Goal: Feedback & Contribution: Leave review/rating

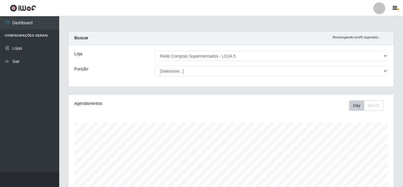
select select "397"
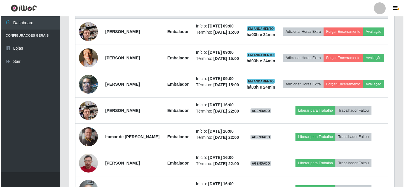
scroll to position [123, 325]
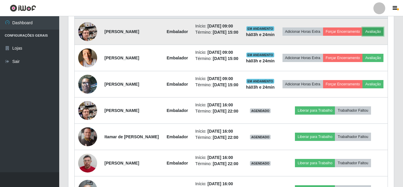
click at [362, 36] on button "Avaliação" at bounding box center [372, 32] width 21 height 8
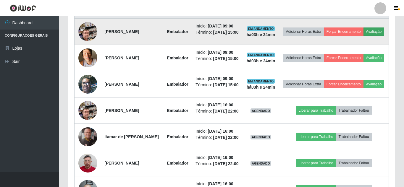
scroll to position [123, 322]
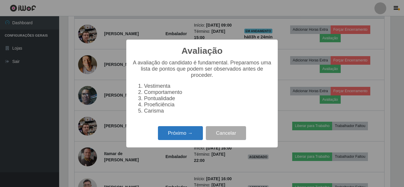
click at [172, 140] on button "Próximo →" at bounding box center [180, 133] width 45 height 14
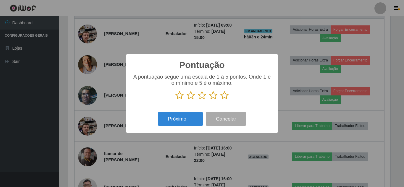
scroll to position [295857, 295658]
click at [226, 95] on icon at bounding box center [225, 95] width 8 height 9
click at [221, 100] on input "radio" at bounding box center [221, 100] width 0 height 0
click at [195, 112] on div "Próximo → Cancelar" at bounding box center [202, 119] width 140 height 17
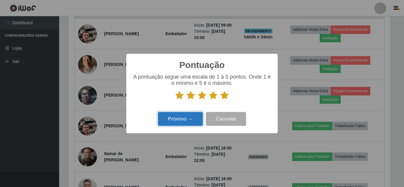
click at [194, 114] on button "Próximo →" at bounding box center [180, 119] width 45 height 14
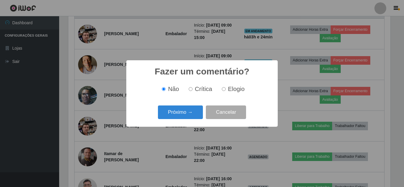
click at [194, 114] on button "Próximo →" at bounding box center [180, 113] width 45 height 14
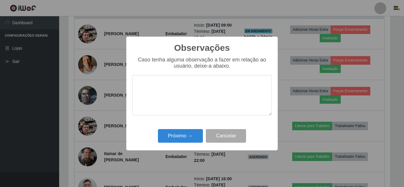
click at [189, 125] on div "Observações × Caso tenha alguma observação a fazer em relação ao usuário, deixe…" at bounding box center [202, 94] width 152 height 114
drag, startPoint x: 184, startPoint y: 134, endPoint x: 281, endPoint y: 116, distance: 98.2
click at [184, 135] on button "Próximo →" at bounding box center [180, 136] width 45 height 14
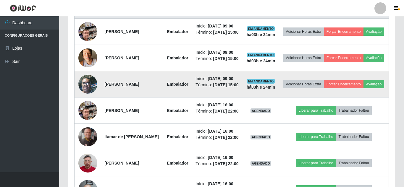
scroll to position [123, 325]
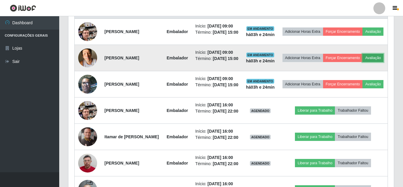
click at [362, 62] on button "Avaliação" at bounding box center [372, 58] width 21 height 8
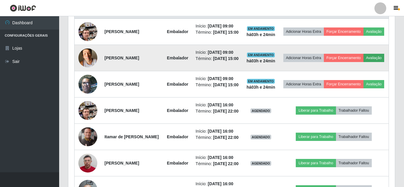
scroll to position [123, 322]
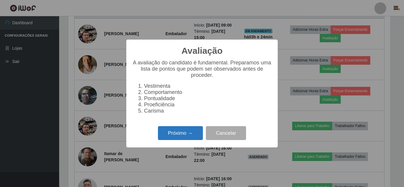
click at [191, 135] on button "Próximo →" at bounding box center [180, 133] width 45 height 14
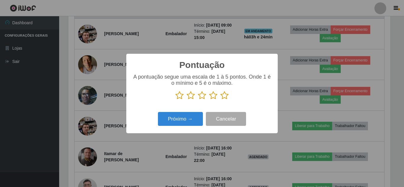
drag, startPoint x: 227, startPoint y: 96, endPoint x: 198, endPoint y: 109, distance: 31.3
click at [225, 98] on icon at bounding box center [225, 95] width 8 height 9
click at [221, 100] on input "radio" at bounding box center [221, 100] width 0 height 0
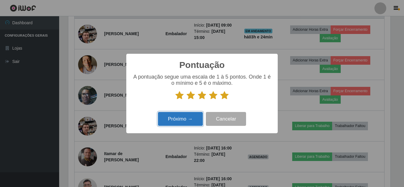
click at [191, 115] on button "Próximo →" at bounding box center [180, 119] width 45 height 14
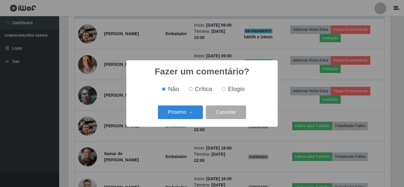
click at [191, 115] on button "Próximo →" at bounding box center [180, 113] width 45 height 14
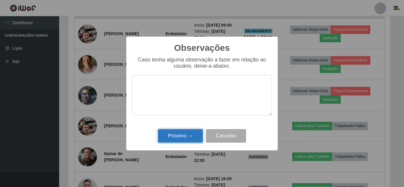
click at [188, 143] on button "Próximo →" at bounding box center [180, 136] width 45 height 14
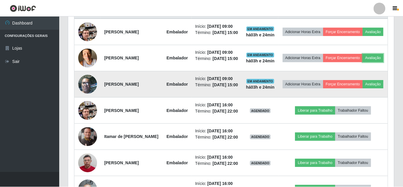
scroll to position [123, 325]
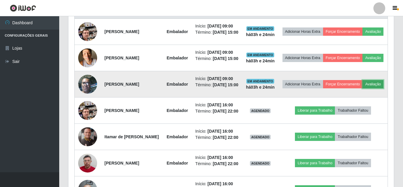
click at [362, 88] on button "Avaliação" at bounding box center [372, 84] width 21 height 8
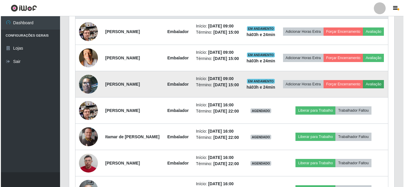
scroll to position [123, 322]
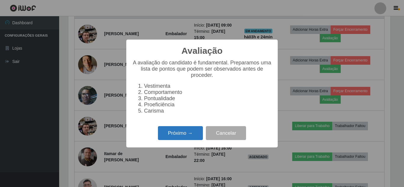
click at [193, 133] on button "Próximo →" at bounding box center [180, 133] width 45 height 14
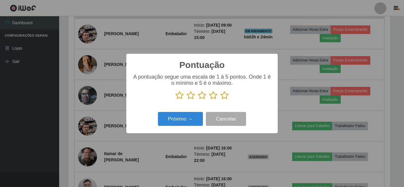
drag, startPoint x: 225, startPoint y: 96, endPoint x: 201, endPoint y: 122, distance: 35.0
click at [224, 96] on icon at bounding box center [225, 95] width 8 height 9
click at [221, 100] on input "radio" at bounding box center [221, 100] width 0 height 0
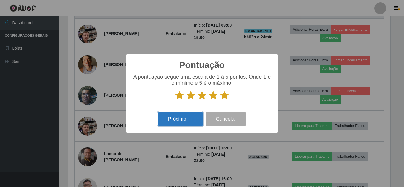
click at [196, 125] on button "Próximo →" at bounding box center [180, 119] width 45 height 14
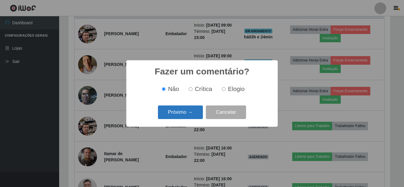
click at [189, 121] on div "Fazer um comentário? × Não Crítica Elogio Próximo → Cancelar" at bounding box center [202, 93] width 152 height 66
click at [185, 118] on button "Próximo →" at bounding box center [180, 113] width 45 height 14
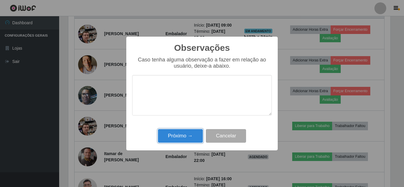
drag, startPoint x: 186, startPoint y: 133, endPoint x: 221, endPoint y: 139, distance: 34.9
click at [187, 134] on button "Próximo →" at bounding box center [180, 136] width 45 height 14
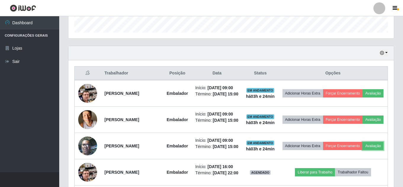
scroll to position [182, 0]
